Goal: Transaction & Acquisition: Purchase product/service

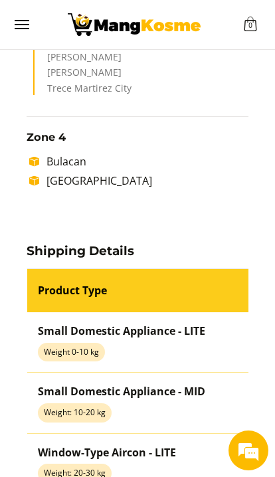
scroll to position [1240, 0]
click at [80, 182] on li "Pampanga" at bounding box center [144, 181] width 208 height 16
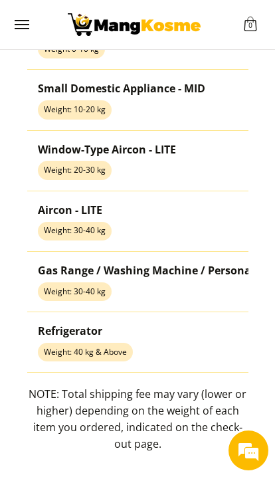
scroll to position [1542, 0]
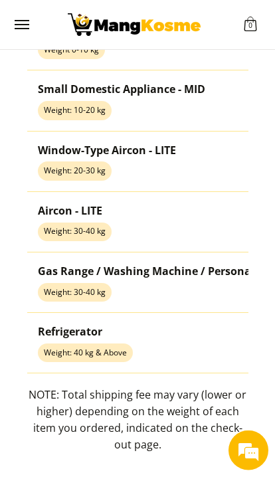
click at [197, 331] on td "Refrigerator Weight: 40 kg & Above" at bounding box center [156, 343] width 258 height 60
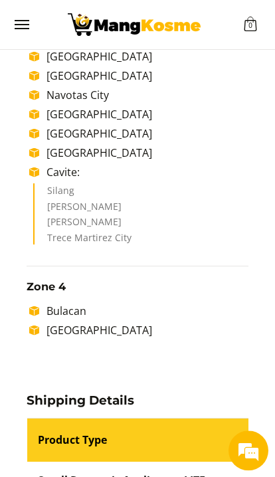
click at [24, 25] on span "Menu" at bounding box center [21, 25] width 16 height 0
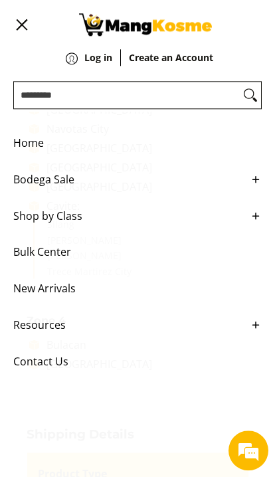
scroll to position [1041, 0]
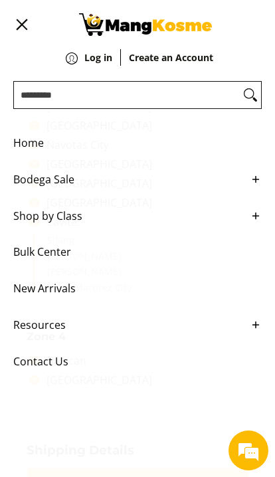
click at [56, 183] on span "Bodega Sale" at bounding box center [127, 179] width 228 height 37
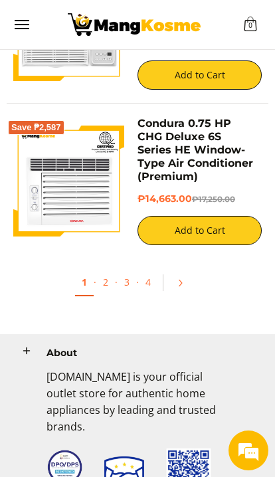
scroll to position [3638, 0]
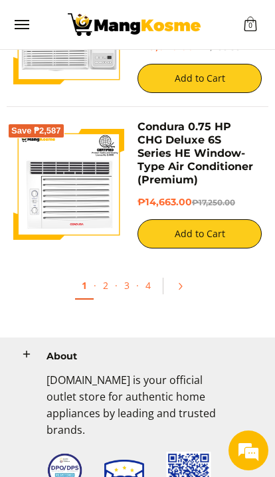
click at [102, 272] on link "2" at bounding box center [105, 285] width 19 height 26
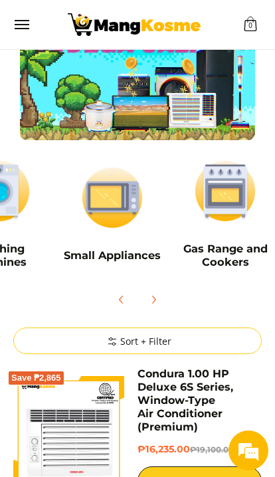
scroll to position [0, 289]
click at [228, 187] on img at bounding box center [225, 190] width 100 height 75
click at [232, 197] on img at bounding box center [225, 190] width 100 height 75
